Goal: Task Accomplishment & Management: Manage account settings

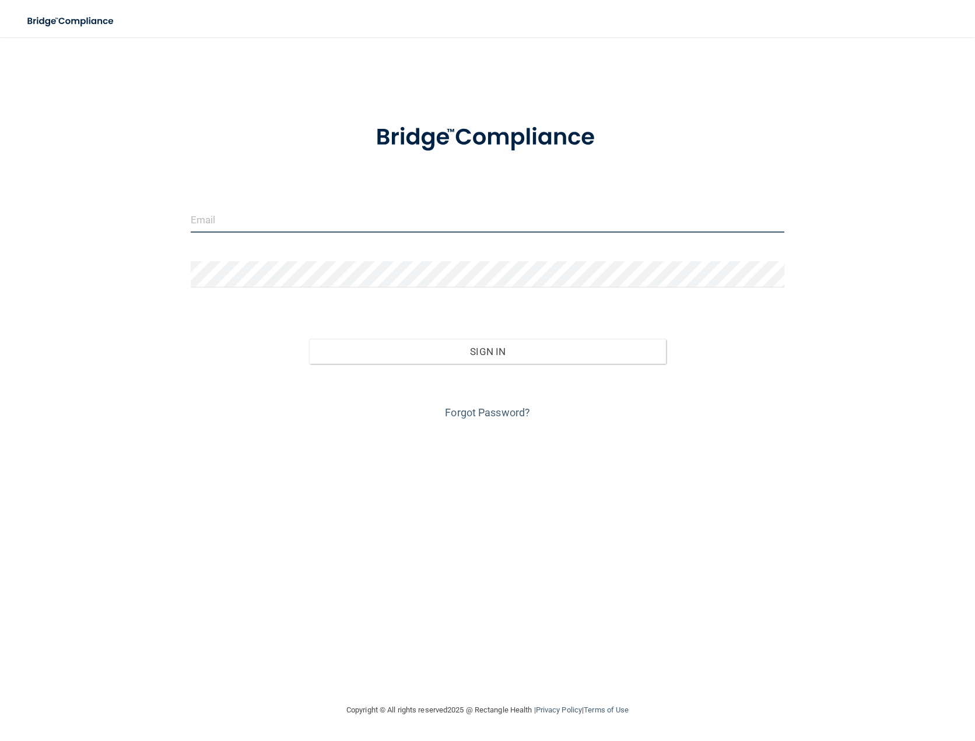
type input "[PERSON_NAME][EMAIL_ADDRESS][DOMAIN_NAME]"
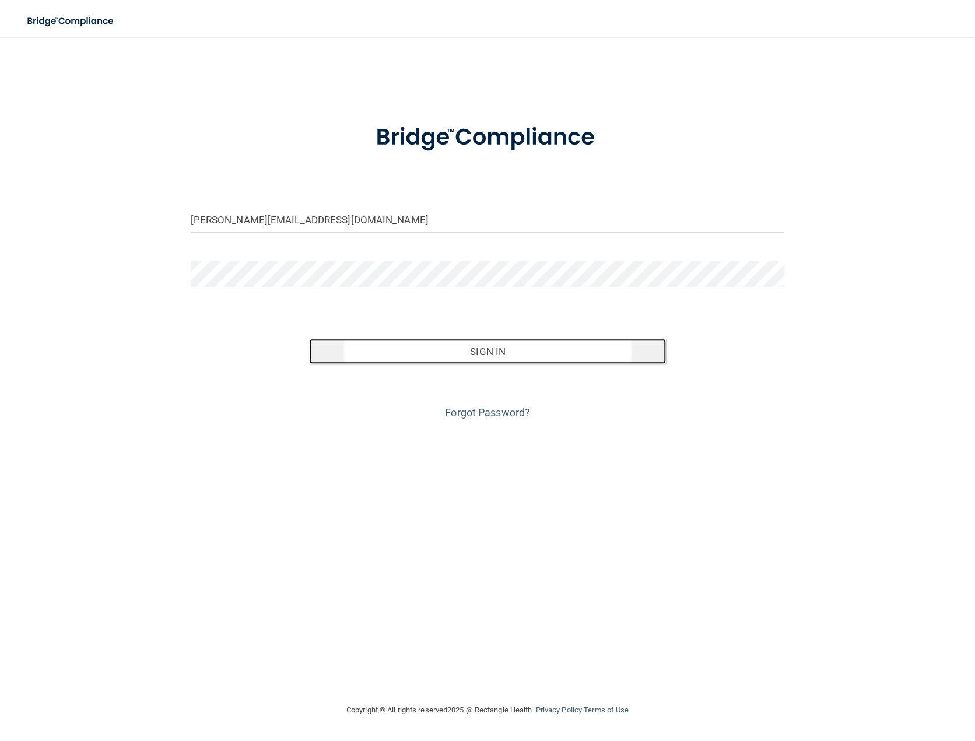
click at [502, 359] on button "Sign In" at bounding box center [487, 352] width 356 height 26
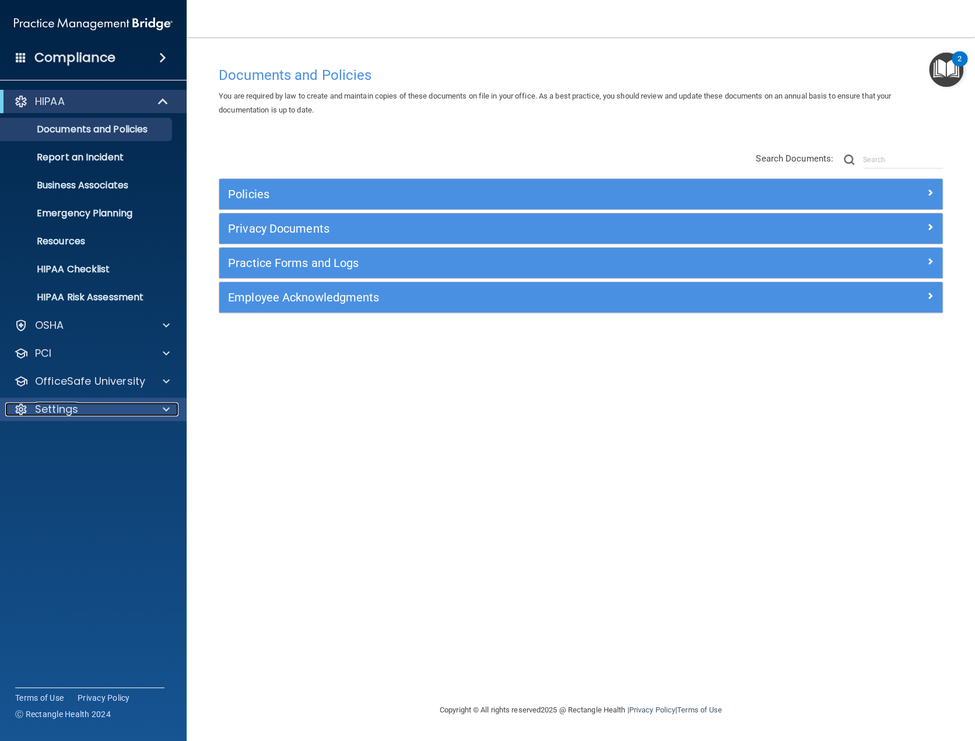
click at [167, 409] on span at bounding box center [166, 409] width 7 height 14
click at [152, 414] on div at bounding box center [164, 409] width 29 height 14
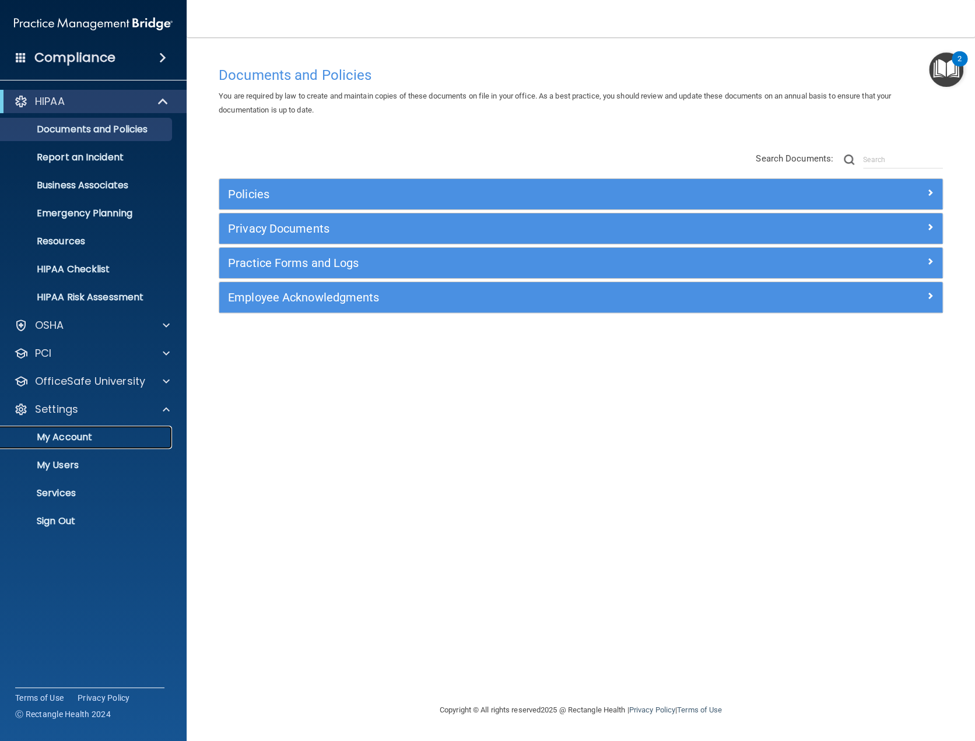
click at [78, 438] on p "My Account" at bounding box center [87, 438] width 159 height 12
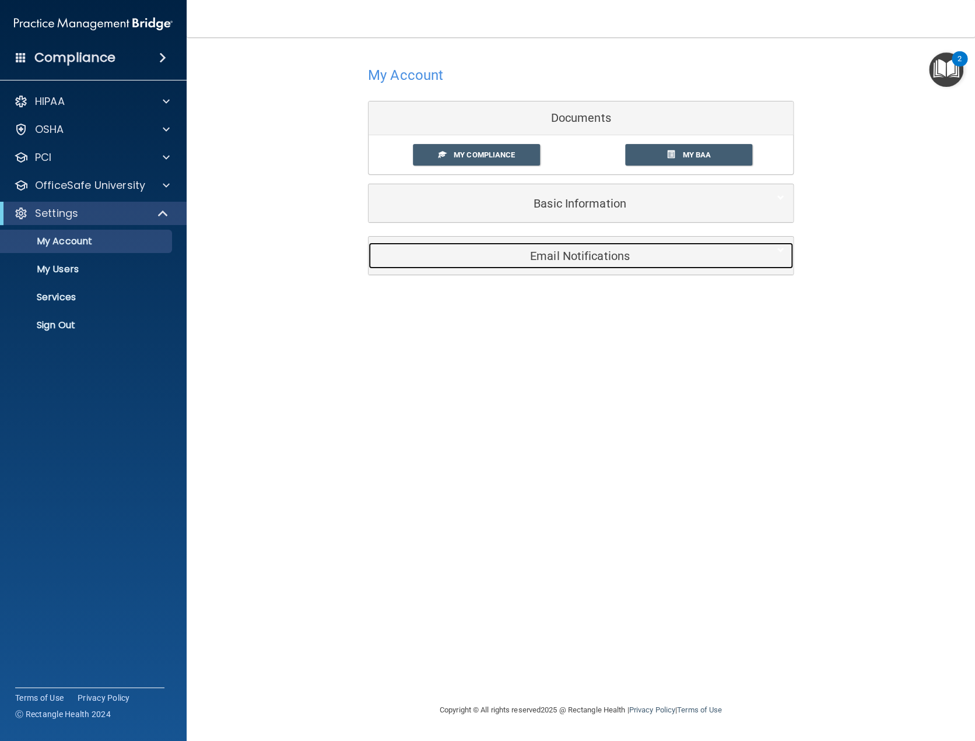
click at [605, 254] on h5 "Email Notifications" at bounding box center [563, 256] width 372 height 13
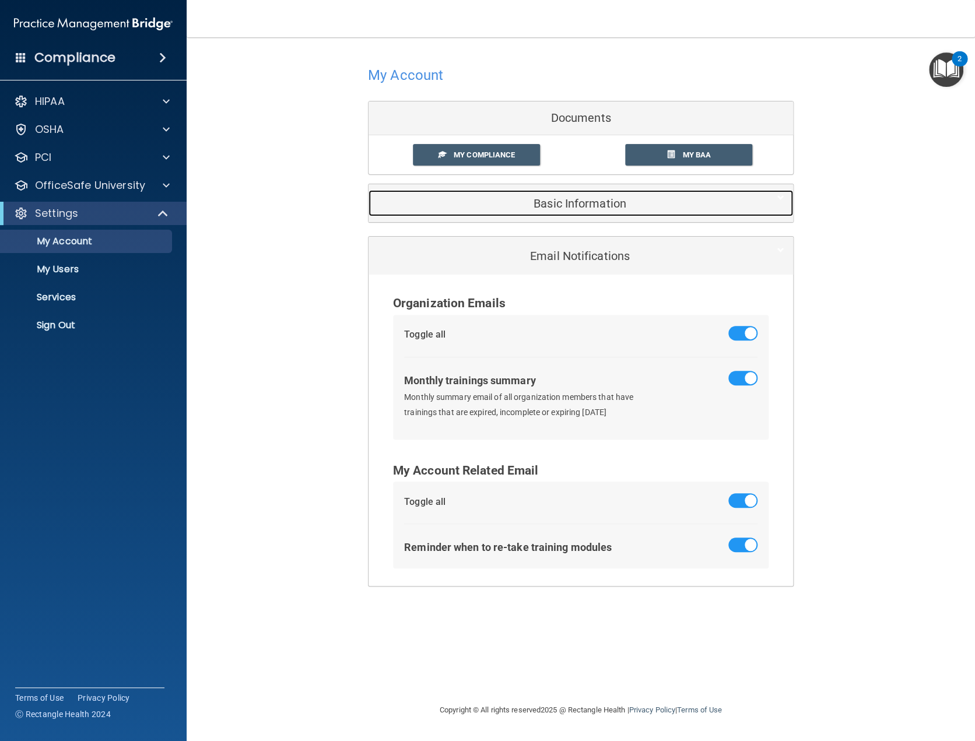
click at [545, 201] on h5 "Basic Information" at bounding box center [563, 203] width 372 height 13
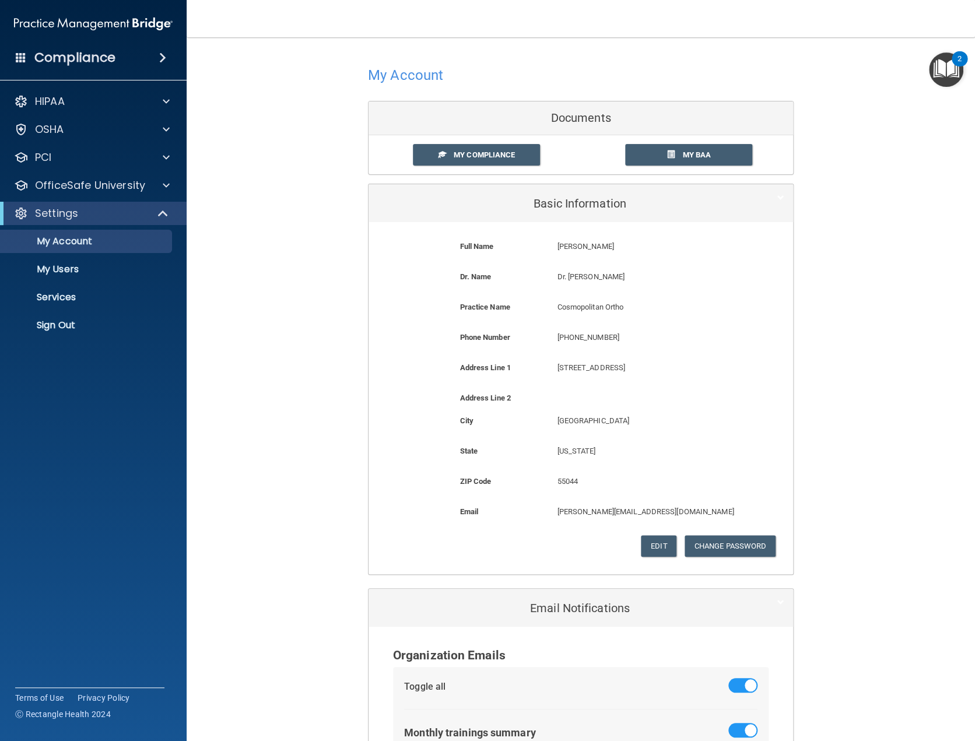
click at [161, 26] on img at bounding box center [93, 23] width 159 height 23
click at [945, 68] on img "Open Resource Center, 2 new notifications" at bounding box center [946, 69] width 34 height 34
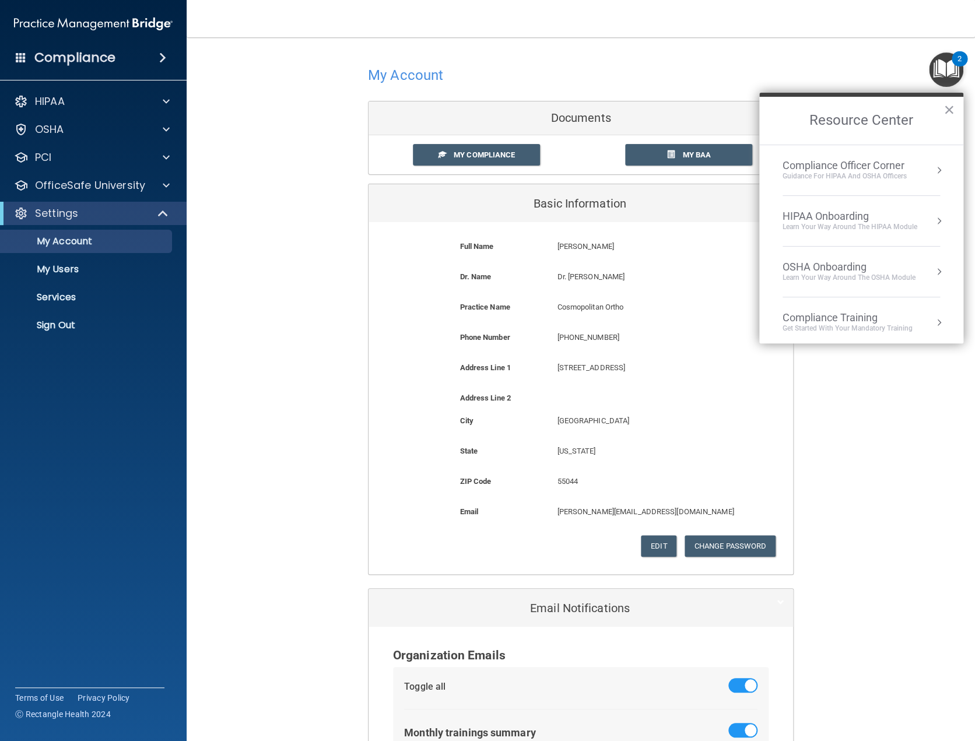
drag, startPoint x: 210, startPoint y: 272, endPoint x: 213, endPoint y: 261, distance: 12.0
click at [210, 271] on div "My Account Documents My Compliance My Compliance My BAA Basic Information Full …" at bounding box center [581, 500] width 742 height 903
click at [80, 100] on div "HIPAA" at bounding box center [77, 101] width 145 height 14
